Goal: Task Accomplishment & Management: Complete application form

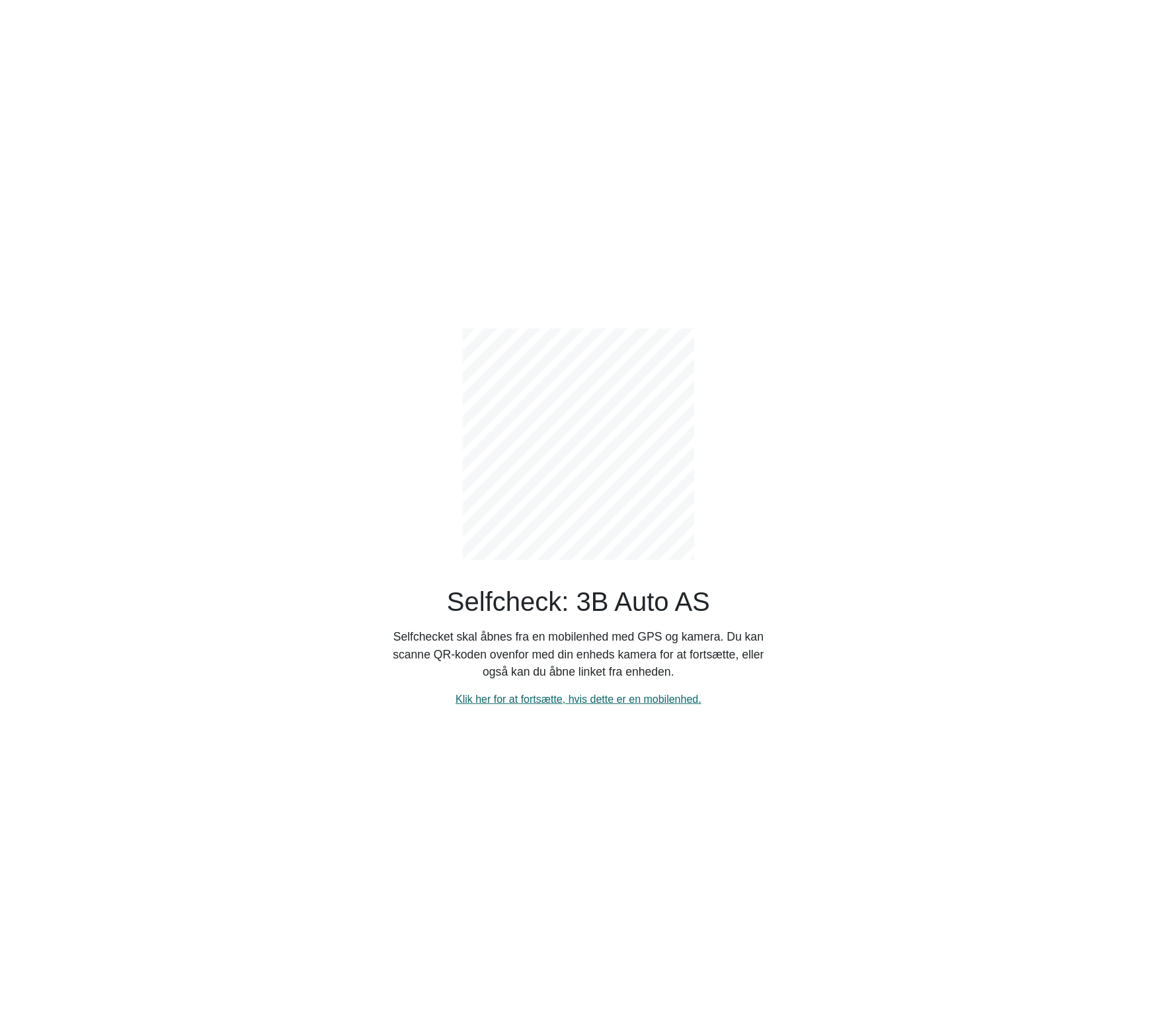
click at [565, 699] on link "Klik her for at fortsætte, hvis dette er en mobilenhed." at bounding box center [578, 699] width 246 height 12
select select "3303"
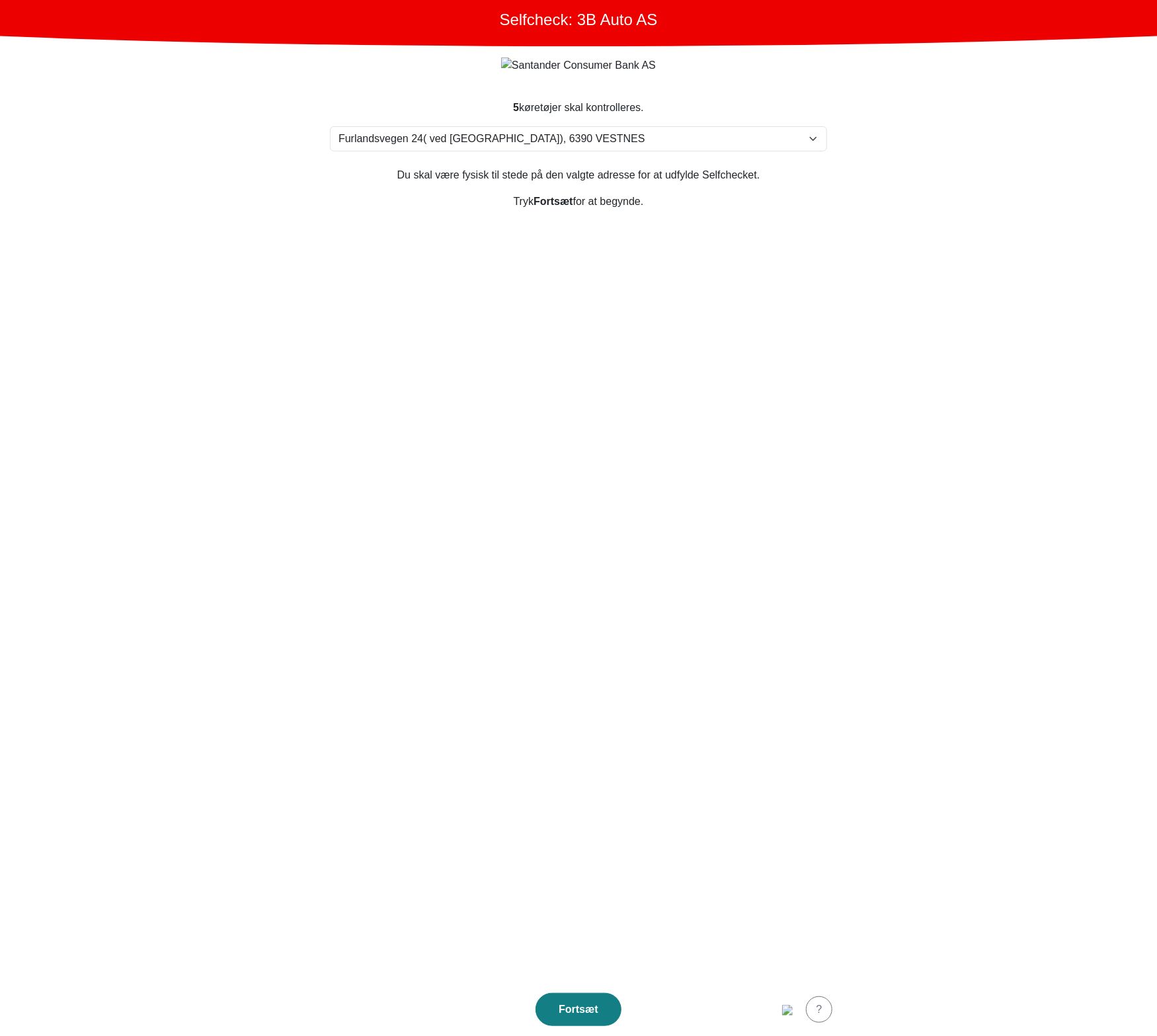
click at [596, 244] on section "5 køretøjer skal kontrolleres. Vælg din adresse [STREET_ADDRESS] Furland ved [G…" at bounding box center [578, 533] width 529 height 899
click at [580, 154] on section "5 køretøjer skal kontrolleres. Vælg din adresse [STREET_ADDRESS] Furland ved [G…" at bounding box center [578, 533] width 529 height 899
click at [579, 151] on select "Vælg din adresse [STREET_ADDRESS] Furland ved [GEOGRAPHIC_DATA], 6390 VESTNES M…" at bounding box center [578, 138] width 497 height 25
drag, startPoint x: 650, startPoint y: 455, endPoint x: 579, endPoint y: 653, distance: 210.3
click at [648, 455] on section "5 køretøjer skal kontrolleres. Vælg din adresse [STREET_ADDRESS] Furland ved [G…" at bounding box center [578, 533] width 529 height 899
